Goal: Navigation & Orientation: Find specific page/section

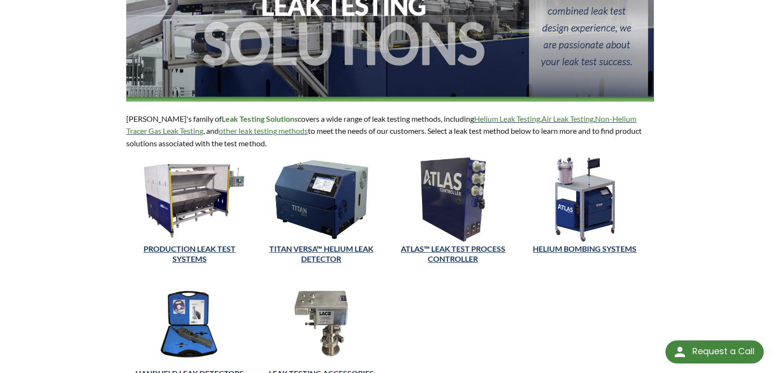
scroll to position [193, 0]
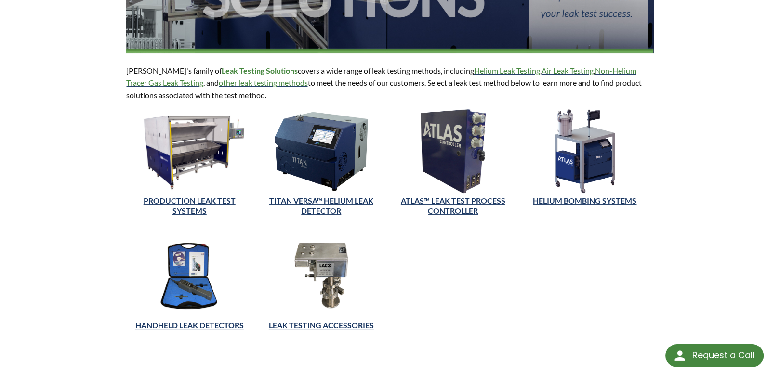
click at [195, 190] on img at bounding box center [189, 151] width 126 height 84
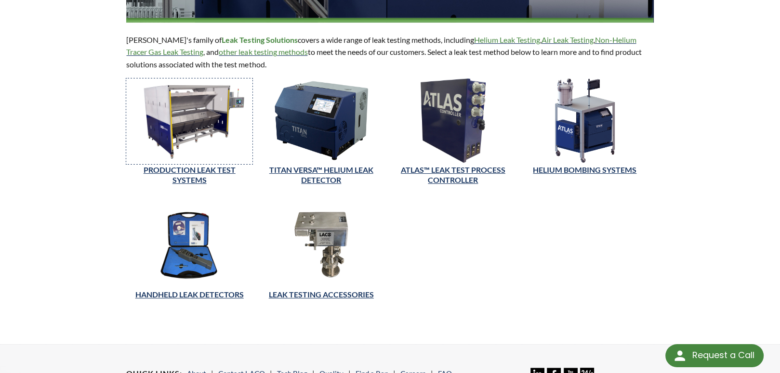
scroll to position [289, 0]
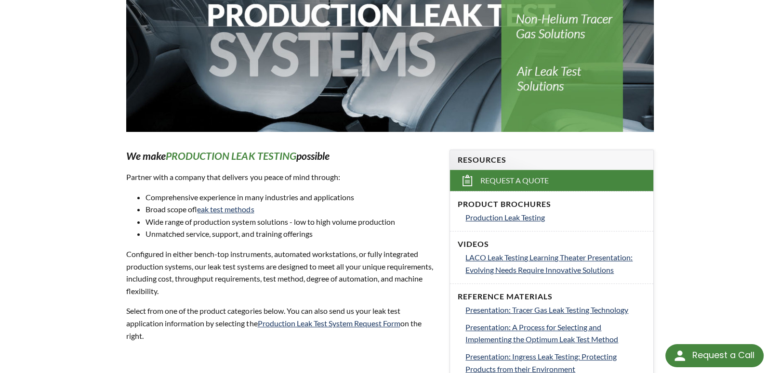
select select "Language Translate Widget"
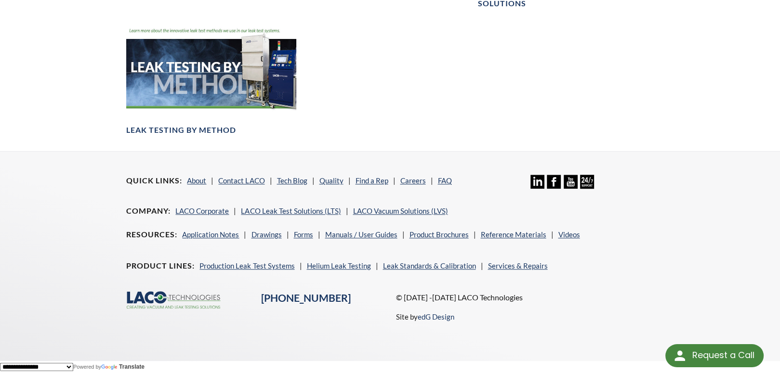
scroll to position [963, 0]
click at [623, 151] on div "Categories: Helium Leak Test Solutions Non-Helium Tracer Gas Solutions Industry…" at bounding box center [389, 4] width 527 height 294
